Goal: Book appointment/travel/reservation

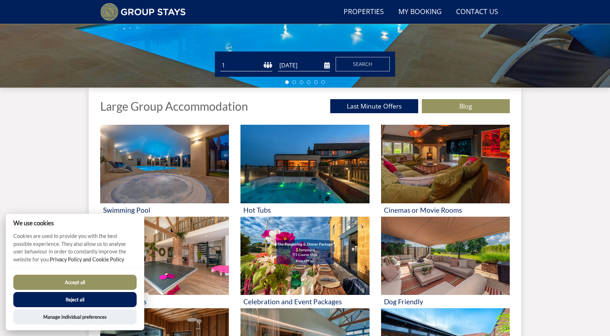
scroll to position [123, 0]
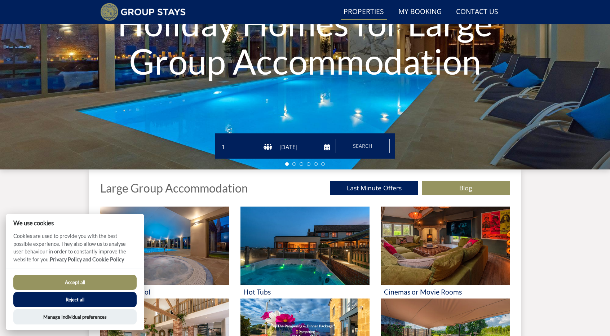
click at [368, 9] on link "Properties" at bounding box center [363, 12] width 46 height 16
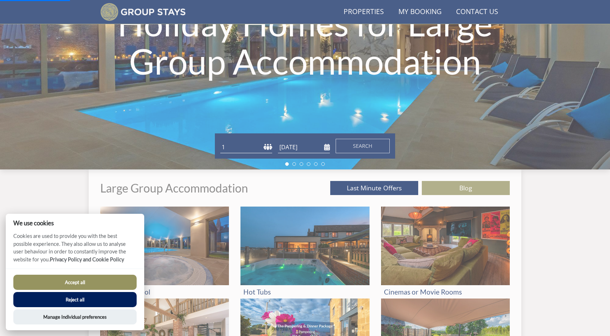
click at [88, 283] on button "Accept all" at bounding box center [74, 281] width 123 height 15
checkbox input "true"
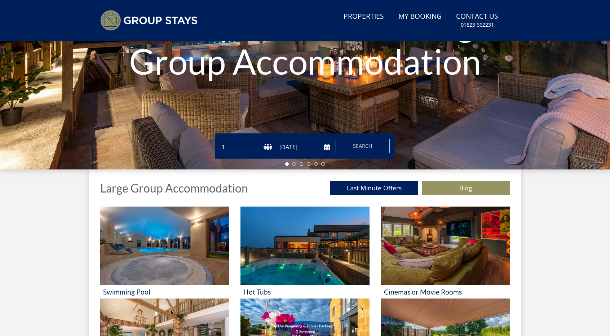
click at [259, 147] on select "1 2 3 4 5 6 7 8 9 10 11 12 13 14 15 16 17 18 19 20 21 22 23 24 25 26 27 28 29 3…" at bounding box center [246, 147] width 52 height 12
select select "16"
click at [220, 141] on select "1 2 3 4 5 6 7 8 9 10 11 12 13 14 15 16 17 18 19 20 21 22 23 24 25 26 27 28 29 3…" at bounding box center [246, 147] width 52 height 12
click at [372, 144] on button "Search" at bounding box center [362, 146] width 54 height 14
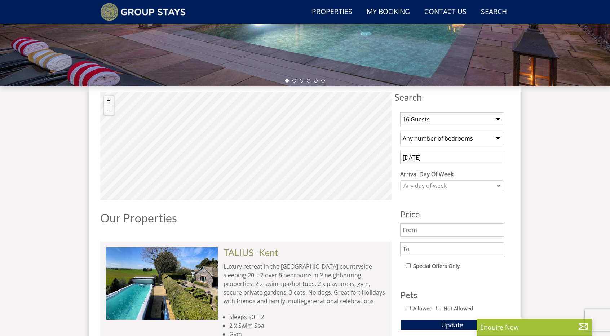
scroll to position [193, 0]
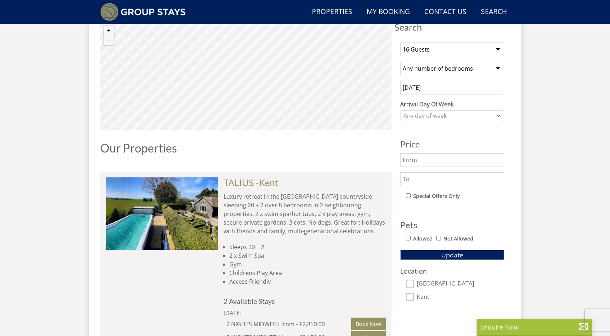
scroll to position [253, 0]
